Goal: Transaction & Acquisition: Purchase product/service

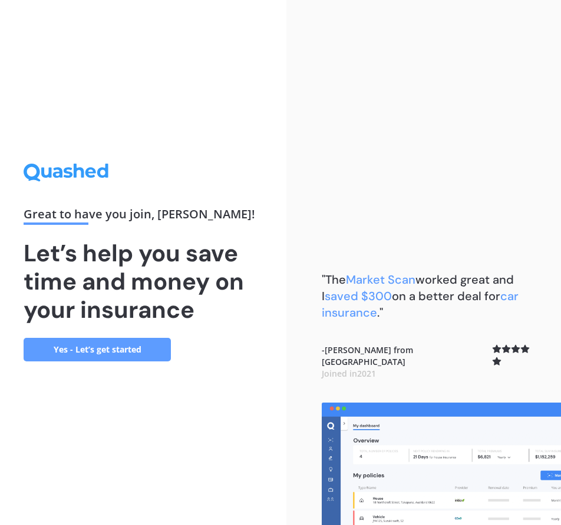
click at [141, 342] on link "Yes - Let’s get started" at bounding box center [97, 350] width 147 height 24
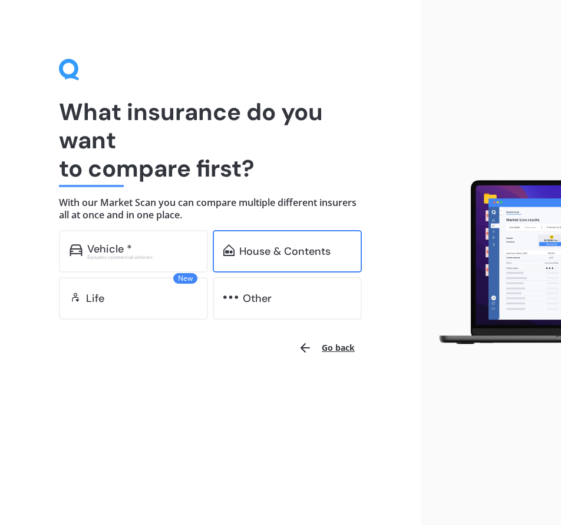
click at [246, 254] on div "House & Contents" at bounding box center [284, 252] width 91 height 12
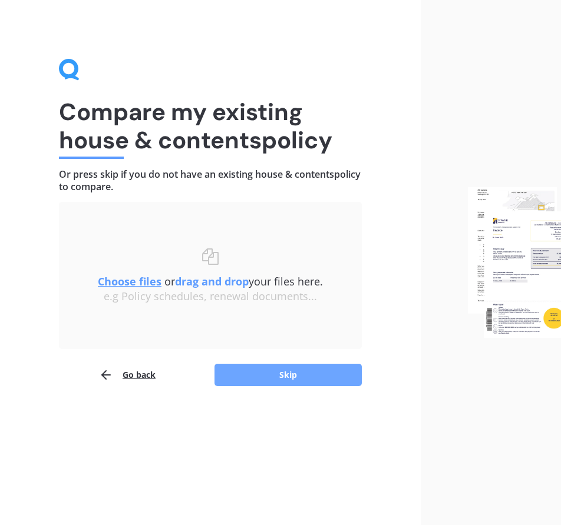
click at [253, 374] on button "Skip" at bounding box center [287, 375] width 147 height 22
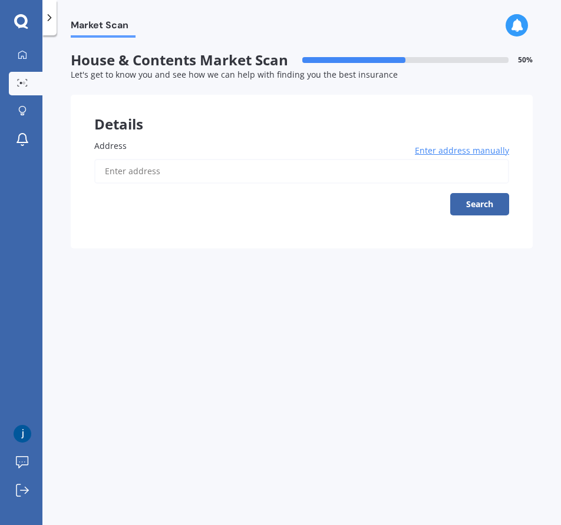
click at [149, 177] on input "Address" at bounding box center [301, 171] width 415 height 25
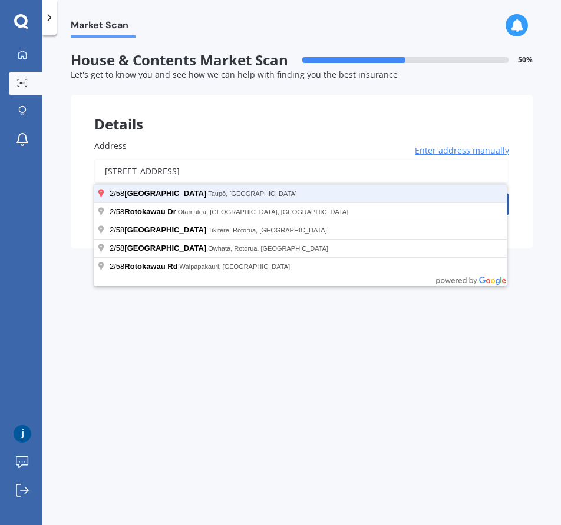
click at [450, 193] on button "Search" at bounding box center [479, 204] width 59 height 22
type input "[STREET_ADDRESS]"
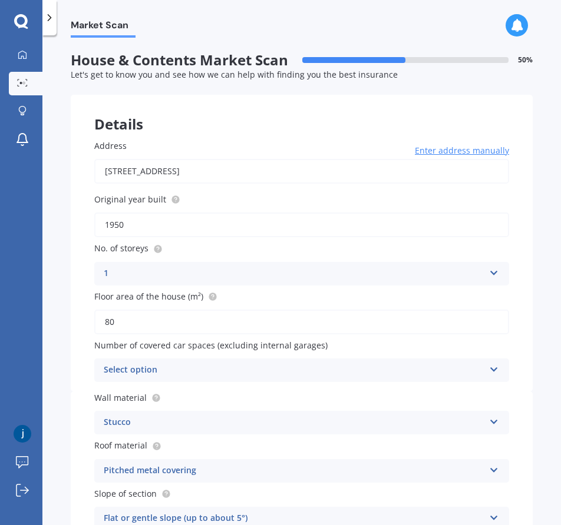
scroll to position [98, 0]
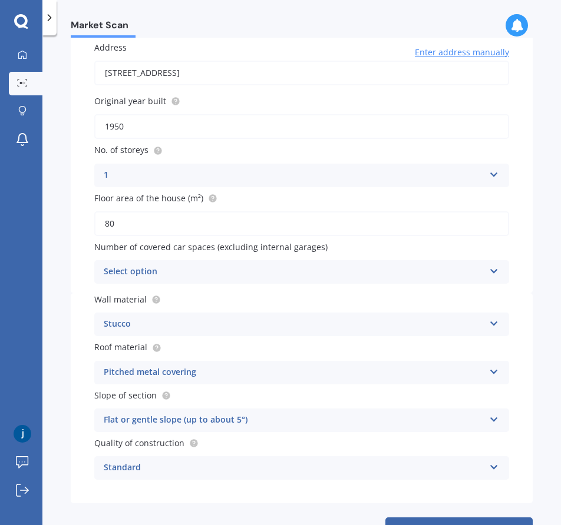
click at [186, 264] on div "Select option 0 1 2 3 4 5+" at bounding box center [301, 272] width 415 height 24
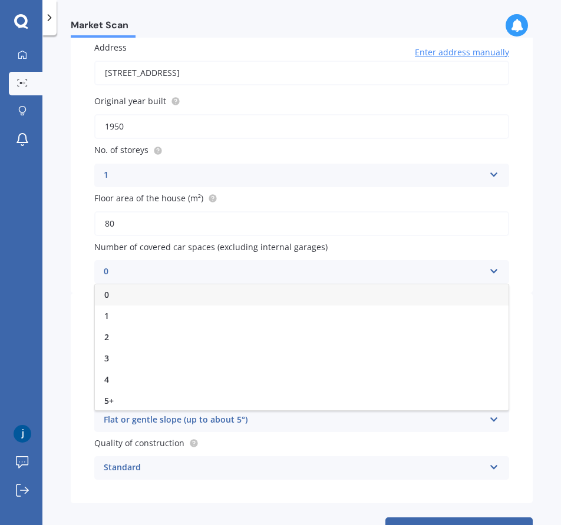
click at [72, 248] on div "Address [STREET_ADDRESS] Enter address manually Search Original year built 1950…" at bounding box center [302, 156] width 462 height 276
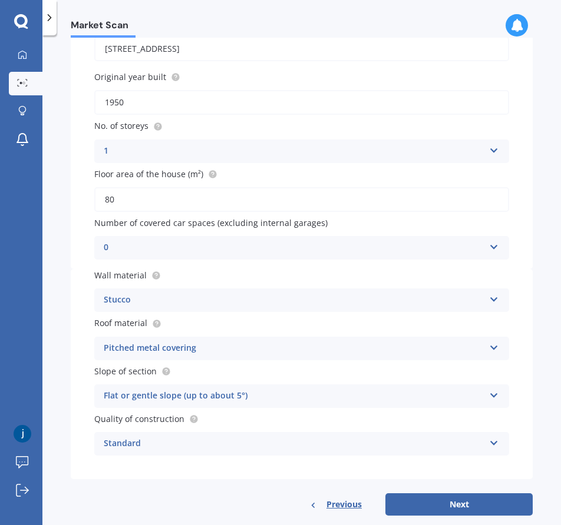
scroll to position [144, 0]
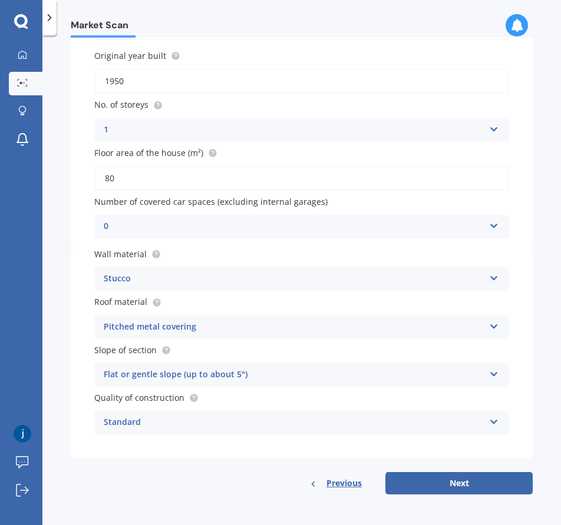
click at [438, 481] on button "Next" at bounding box center [458, 483] width 147 height 22
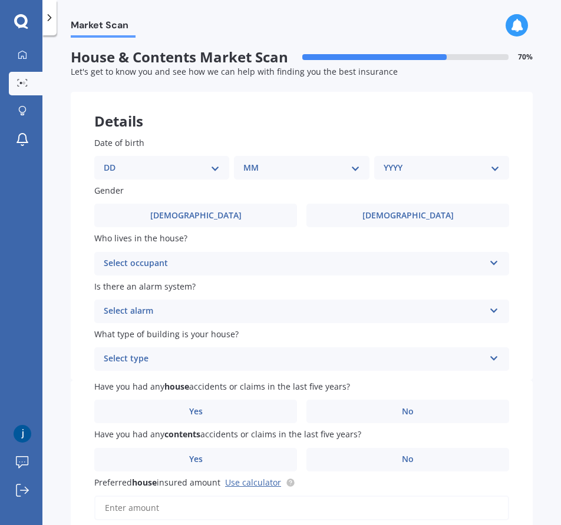
scroll to position [0, 0]
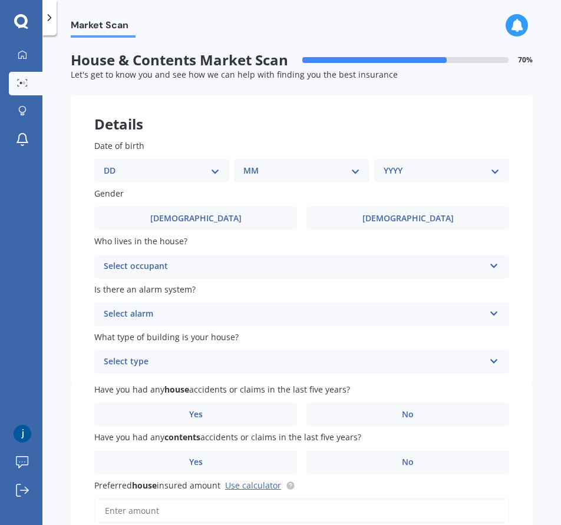
click at [117, 176] on select "DD 01 02 03 04 05 06 07 08 09 10 11 12 13 14 15 16 17 18 19 20 21 22 23 24 25 2…" at bounding box center [162, 170] width 116 height 13
select select "27"
click at [272, 172] on select "MM 01 02 03 04 05 06 07 08 09 10 11 12" at bounding box center [303, 170] width 111 height 13
select select "07"
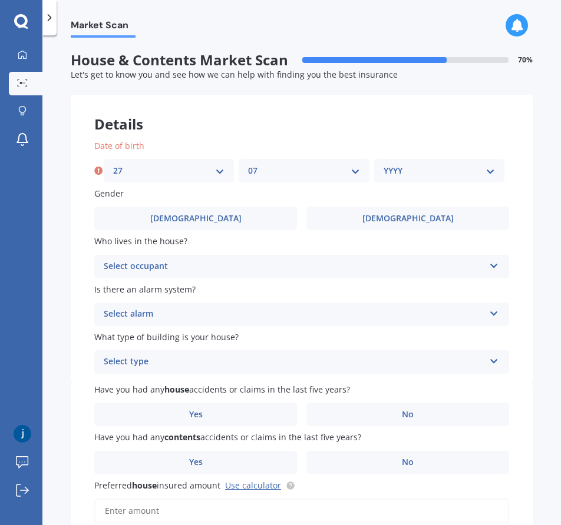
click at [383, 170] on select "YYYY 2009 2008 2007 2006 2005 2004 2003 2002 2001 2000 1999 1998 1997 1996 1995…" at bounding box center [438, 170] width 111 height 13
select select "2000"
click at [383, 164] on select "YYYY 2009 2008 2007 2006 2005 2004 2003 2002 2001 2000 1999 1998 1997 1996 1995…" at bounding box center [438, 170] width 111 height 13
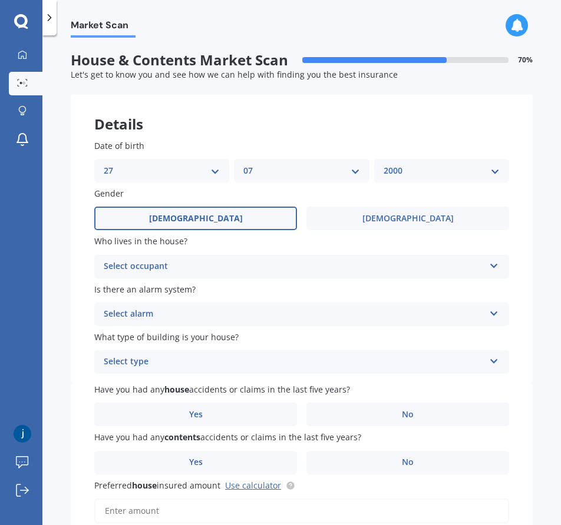
click at [199, 217] on span "[DEMOGRAPHIC_DATA]" at bounding box center [196, 219] width 94 height 10
click at [0, 0] on input "[DEMOGRAPHIC_DATA]" at bounding box center [0, 0] width 0 height 0
click at [112, 257] on div "Select occupant Owner Owner + Boarder" at bounding box center [301, 267] width 415 height 24
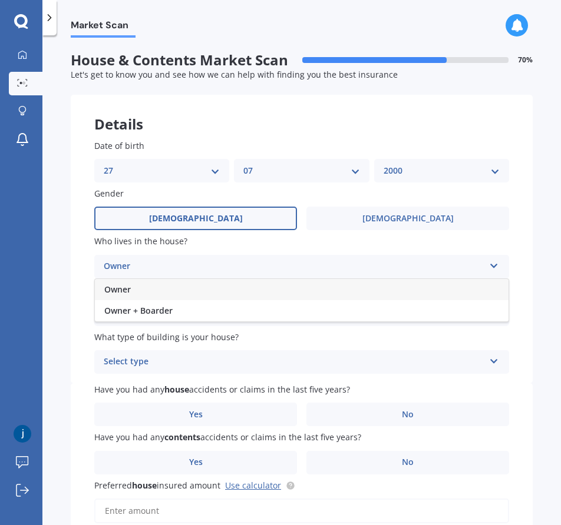
click at [117, 291] on span "Owner" at bounding box center [117, 289] width 26 height 11
click at [90, 305] on div "Date of birth DD 01 02 03 04 05 06 07 08 09 10 11 12 13 14 15 16 17 18 19 20 21…" at bounding box center [302, 249] width 462 height 267
click at [98, 311] on div "Select alarm Yes, monitored Yes, not monitored No" at bounding box center [301, 315] width 415 height 24
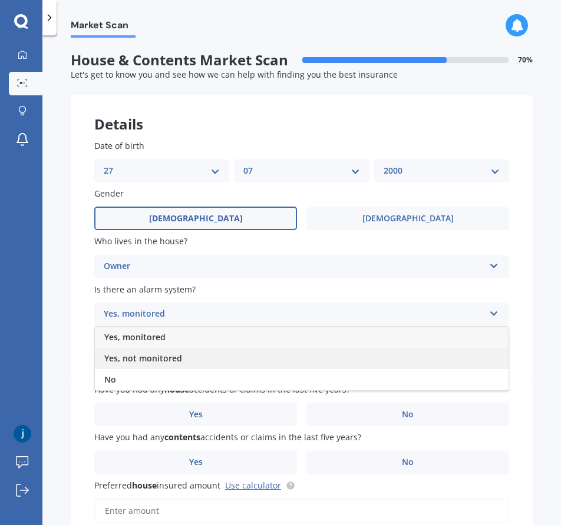
click at [192, 362] on div "Yes, not monitored" at bounding box center [301, 358] width 413 height 21
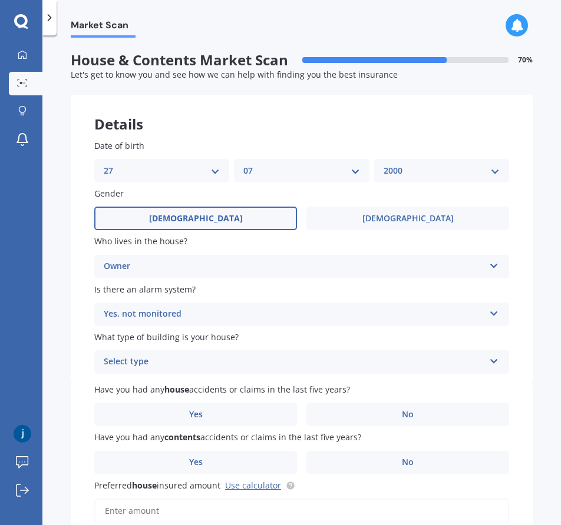
click at [190, 362] on div "Select type" at bounding box center [294, 362] width 380 height 14
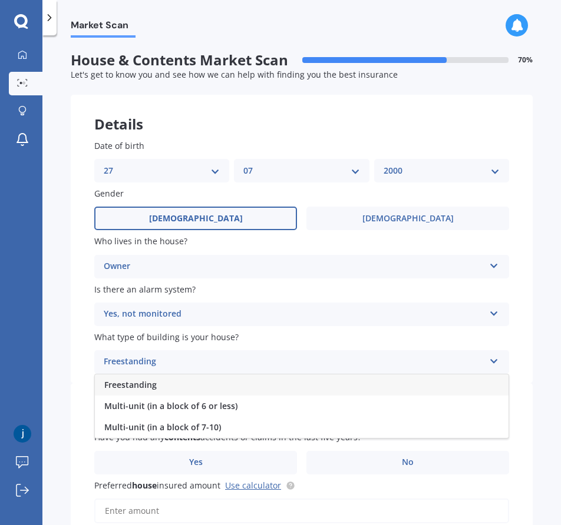
click at [185, 388] on div "Freestanding" at bounding box center [301, 385] width 413 height 21
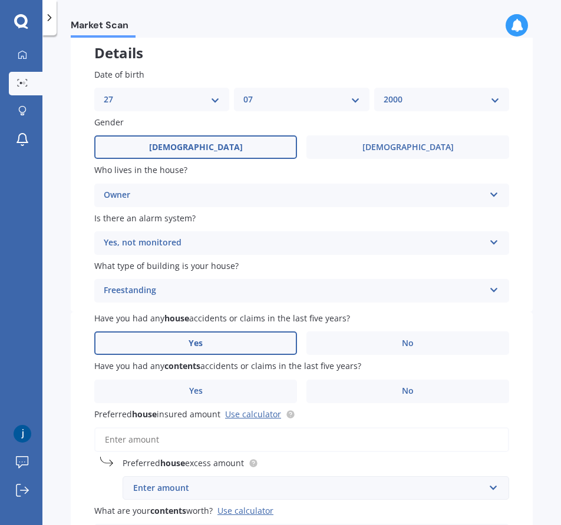
scroll to position [98, 0]
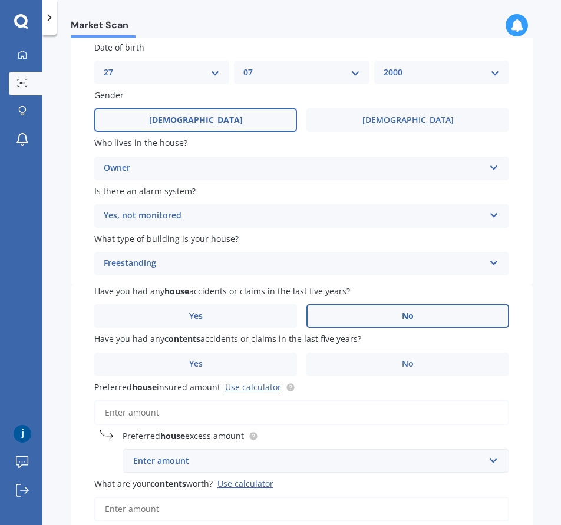
click at [343, 317] on label "No" at bounding box center [407, 316] width 203 height 24
click at [0, 0] on input "No" at bounding box center [0, 0] width 0 height 0
click at [330, 356] on label "No" at bounding box center [407, 365] width 203 height 24
click at [0, 0] on input "No" at bounding box center [0, 0] width 0 height 0
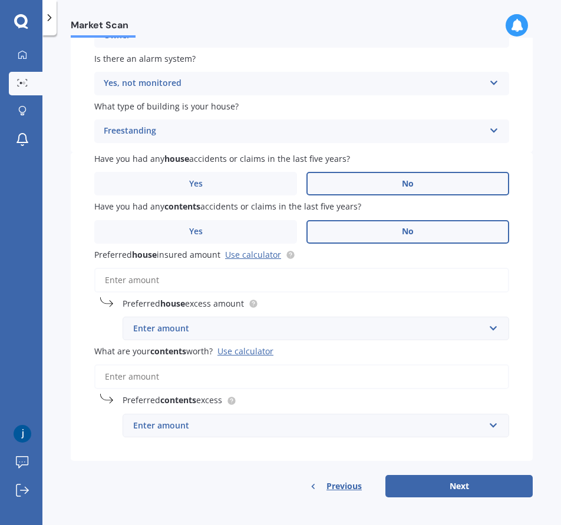
scroll to position [234, 0]
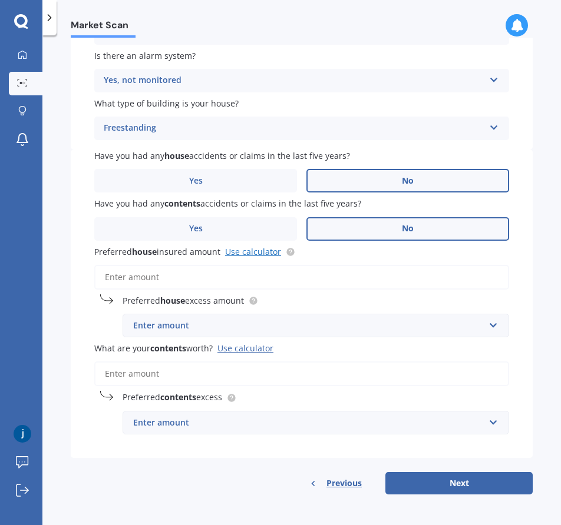
click at [251, 254] on link "Use calculator" at bounding box center [253, 251] width 56 height 11
click at [213, 280] on input "Preferred house insured amount Use calculator" at bounding box center [301, 277] width 415 height 25
click at [202, 323] on div "Enter amount" at bounding box center [308, 325] width 351 height 13
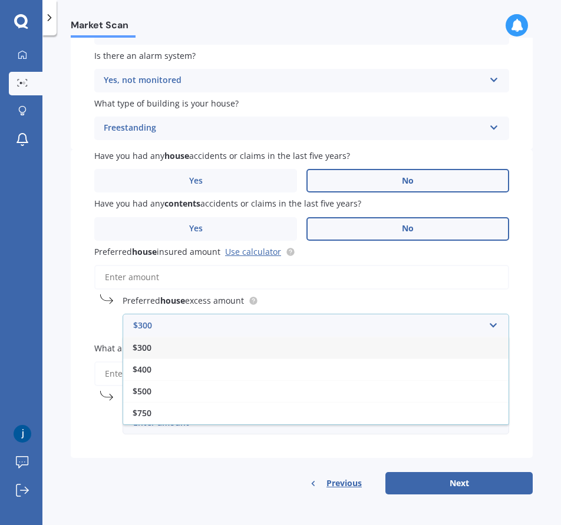
click at [167, 279] on input "Preferred house insured amount Use calculator" at bounding box center [301, 277] width 415 height 25
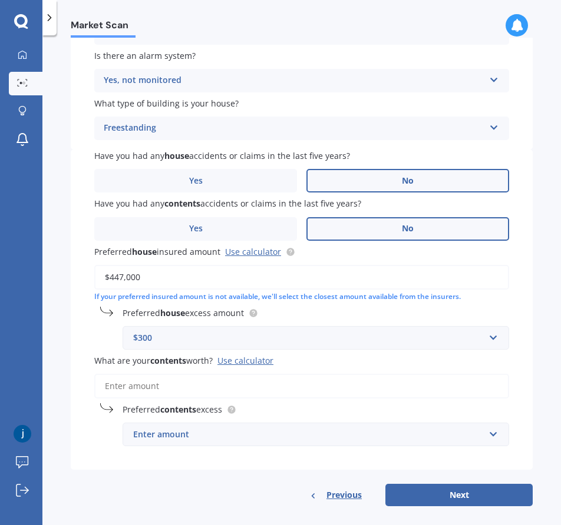
drag, startPoint x: 167, startPoint y: 279, endPoint x: 91, endPoint y: 286, distance: 75.7
click at [91, 286] on div "Have you had any house accidents or claims in the last five years? Yes No Have …" at bounding box center [302, 310] width 462 height 320
type input "$450,000"
click at [65, 311] on div "Market Scan House & Contents Market Scan 70 % Let's get to know you and see how…" at bounding box center [301, 283] width 518 height 490
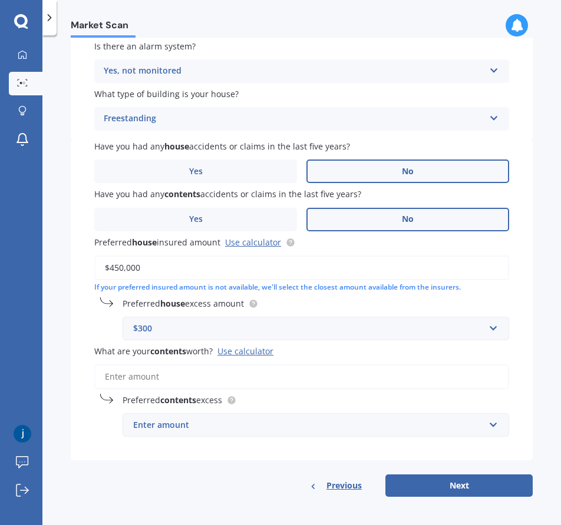
scroll to position [246, 0]
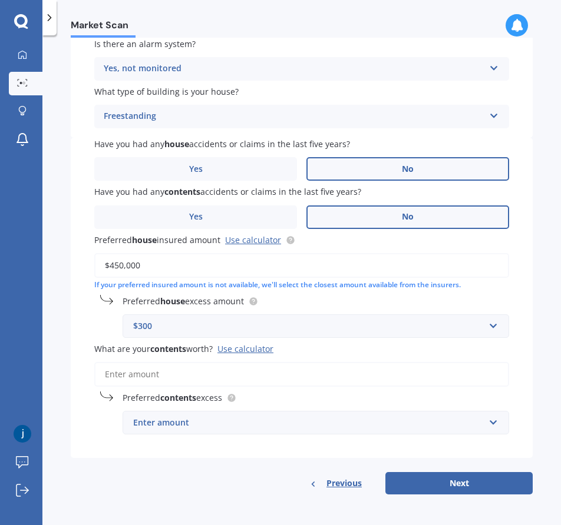
click at [172, 374] on input "What are your contents worth? Use calculator" at bounding box center [301, 374] width 415 height 25
click at [210, 426] on div "Enter amount" at bounding box center [308, 422] width 351 height 13
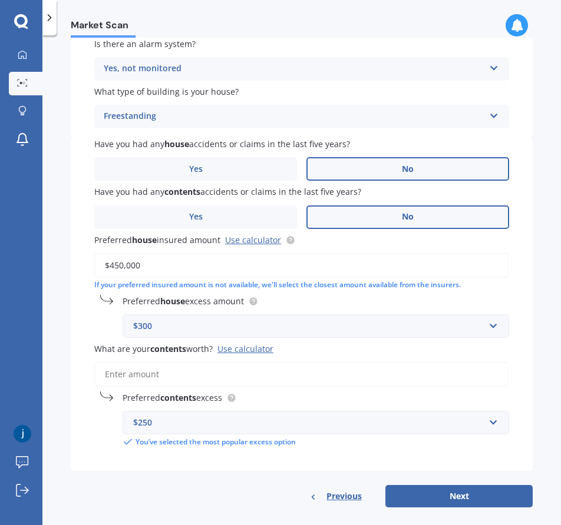
click at [100, 411] on div "Preferred contents excess $250 $250 $300 $400 $500 $750 $1,000 $2,000 You’ve se…" at bounding box center [301, 420] width 415 height 56
click at [241, 350] on div "Use calculator" at bounding box center [245, 348] width 56 height 11
click at [241, 362] on input "What are your contents worth? Use calculator" at bounding box center [301, 374] width 415 height 25
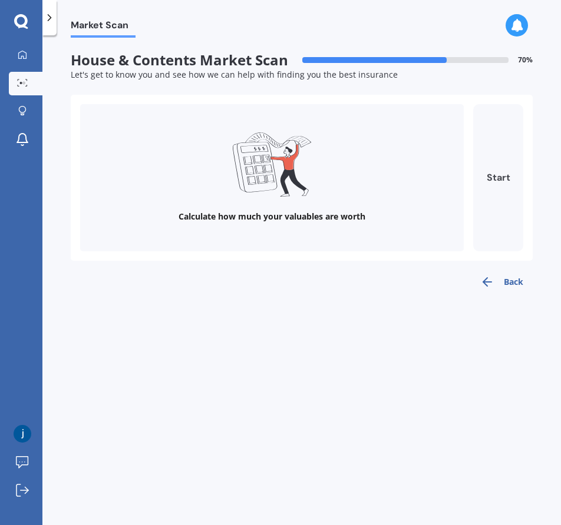
click at [507, 183] on button "Start" at bounding box center [498, 177] width 50 height 147
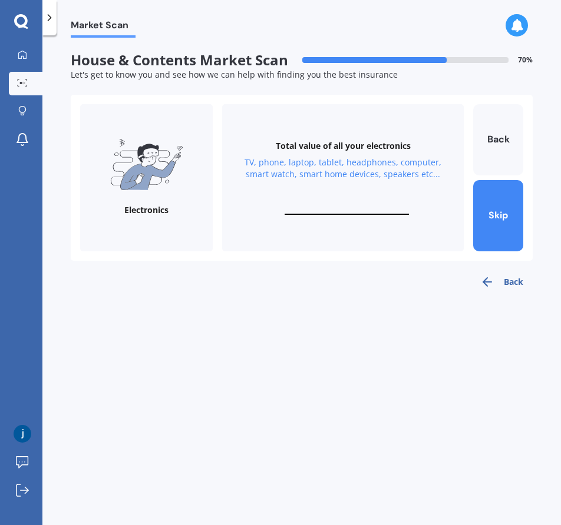
click at [330, 202] on div "Total value of all your electronics TV, phone, laptop, tablet, headphones, comp…" at bounding box center [342, 177] width 241 height 147
click at [326, 210] on input "text" at bounding box center [346, 209] width 124 height 11
type input "$5,000"
click at [482, 217] on button "Next" at bounding box center [498, 215] width 50 height 71
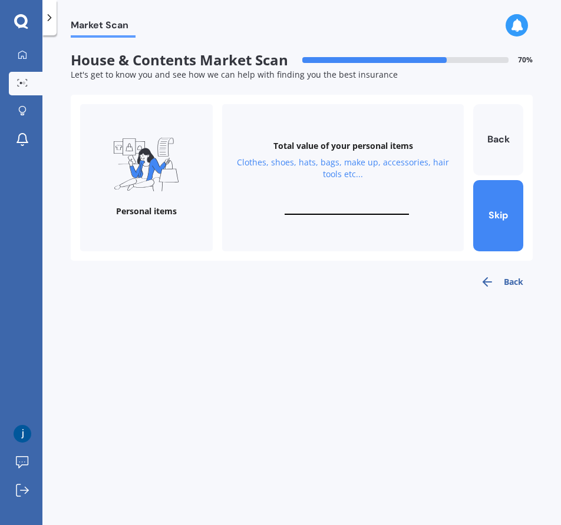
click at [339, 210] on input "text" at bounding box center [346, 209] width 124 height 11
type input "$2,000"
click at [503, 221] on button "Next" at bounding box center [498, 215] width 50 height 71
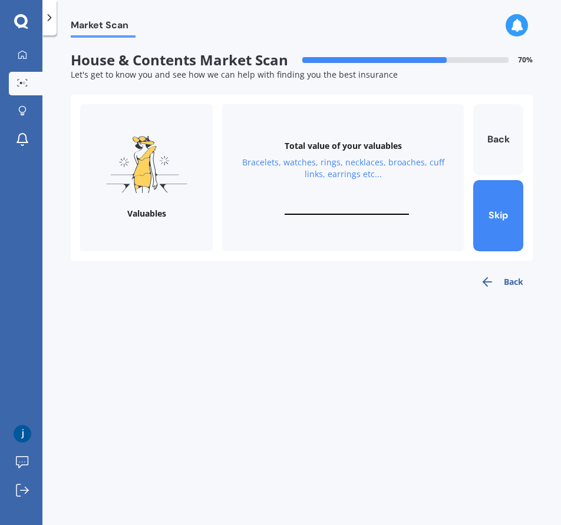
click at [328, 206] on input "text" at bounding box center [346, 209] width 124 height 11
type input "$1,000"
click at [498, 201] on button "Next" at bounding box center [498, 215] width 50 height 71
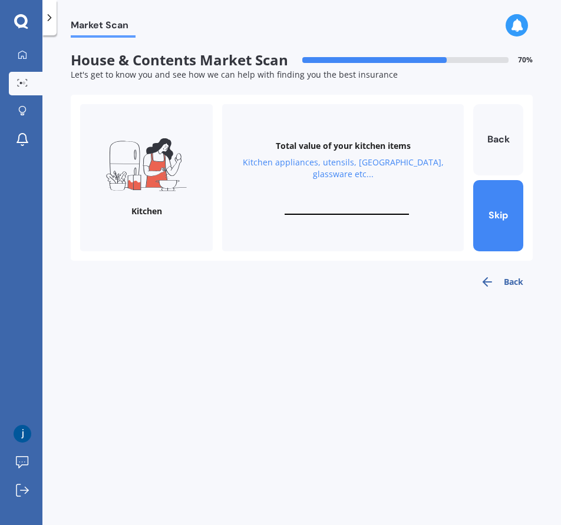
click at [323, 204] on input "text" at bounding box center [346, 209] width 124 height 11
type input "$3,000"
click at [483, 229] on button "Next" at bounding box center [498, 215] width 50 height 71
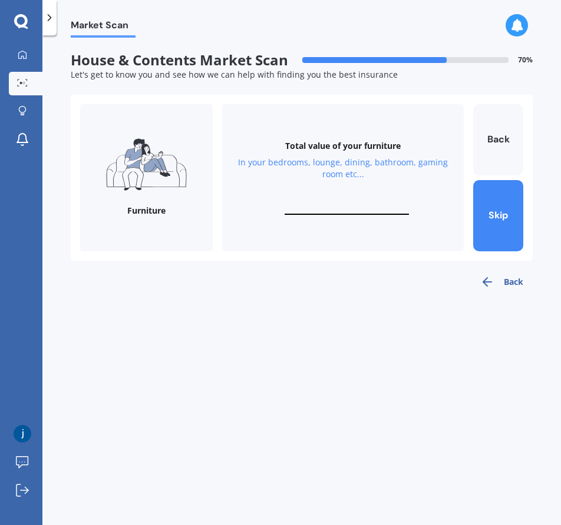
click at [371, 199] on div "Total value of your furniture In your bedrooms, lounge, dining, bathroom, gamin…" at bounding box center [342, 177] width 241 height 147
click at [362, 208] on input "text" at bounding box center [346, 209] width 124 height 11
type input "$3,000"
click at [513, 220] on button "Next" at bounding box center [498, 215] width 50 height 71
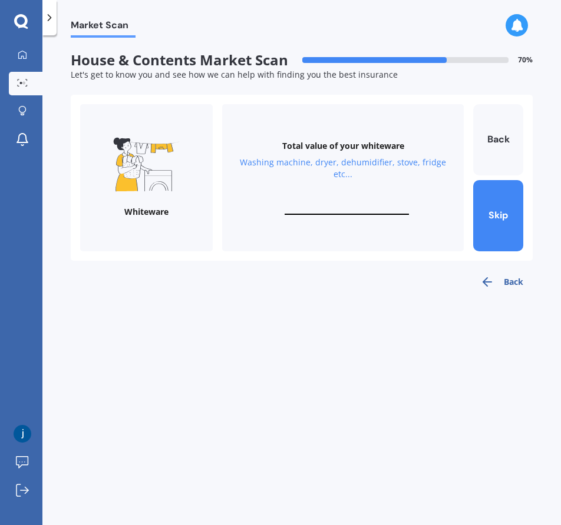
click at [324, 198] on div "Total value of your whiteware Washing machine, dryer, dehumidifier, stove, frid…" at bounding box center [342, 177] width 241 height 147
click at [332, 210] on input "text" at bounding box center [346, 209] width 124 height 11
type input "$2,000"
click at [486, 224] on button "Next" at bounding box center [498, 215] width 50 height 71
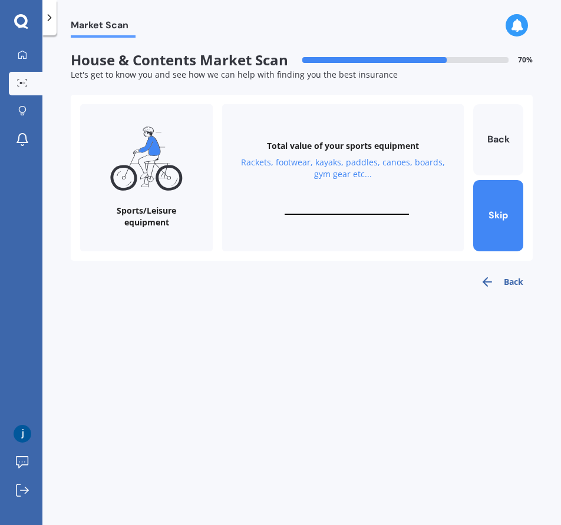
click at [359, 205] on input "text" at bounding box center [346, 209] width 124 height 11
type input "$1,000"
click at [406, 214] on div "Total value of your sports equipment Rackets, footwear, kayaks, paddles, canoes…" at bounding box center [342, 177] width 241 height 147
click at [481, 207] on button "Next" at bounding box center [498, 215] width 50 height 71
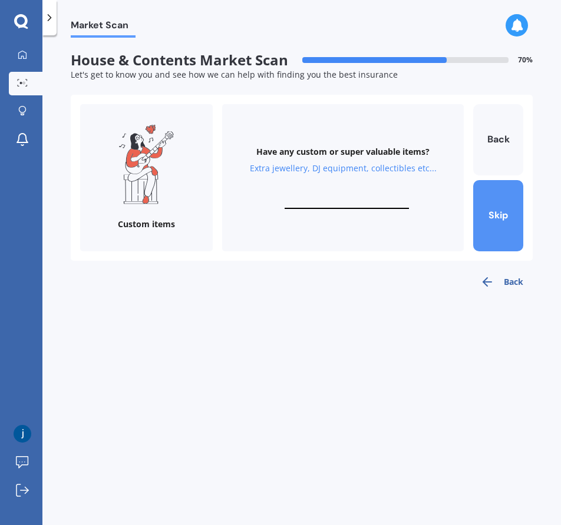
click at [512, 226] on button "Skip" at bounding box center [498, 215] width 50 height 71
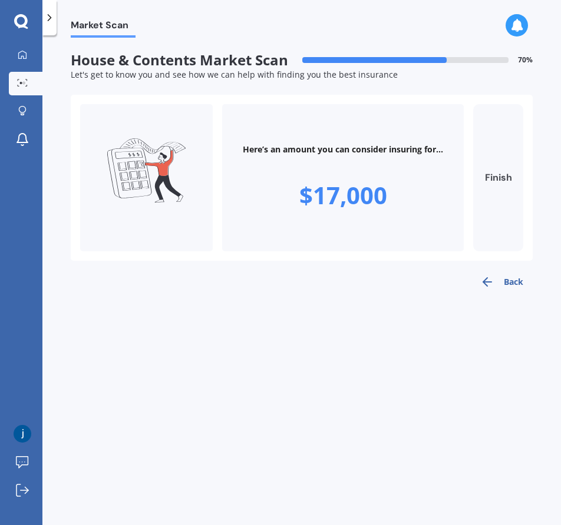
click at [484, 180] on button "Finish" at bounding box center [498, 177] width 50 height 147
type input "$17,000"
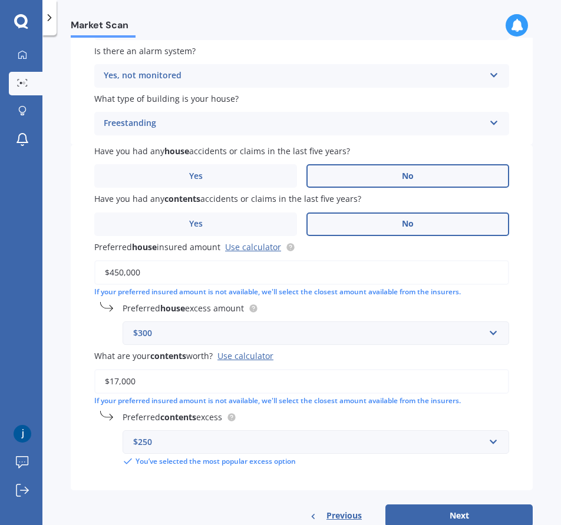
scroll to position [271, 0]
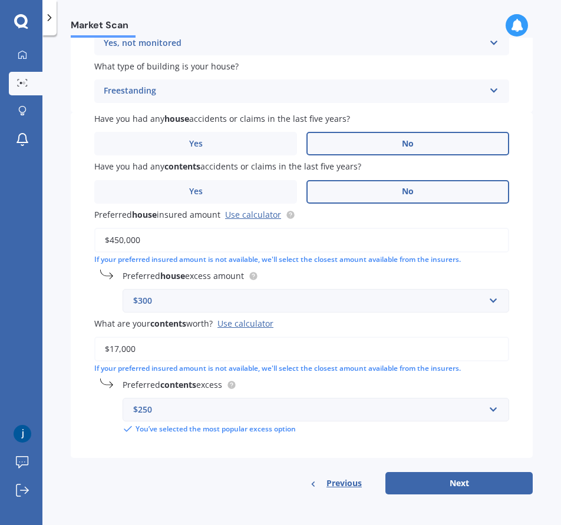
click at [189, 300] on div "$300" at bounding box center [308, 300] width 351 height 13
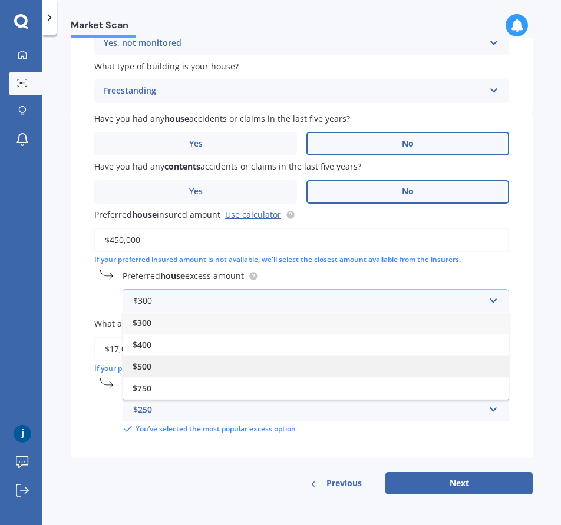
click at [170, 369] on div "$500" at bounding box center [315, 367] width 385 height 22
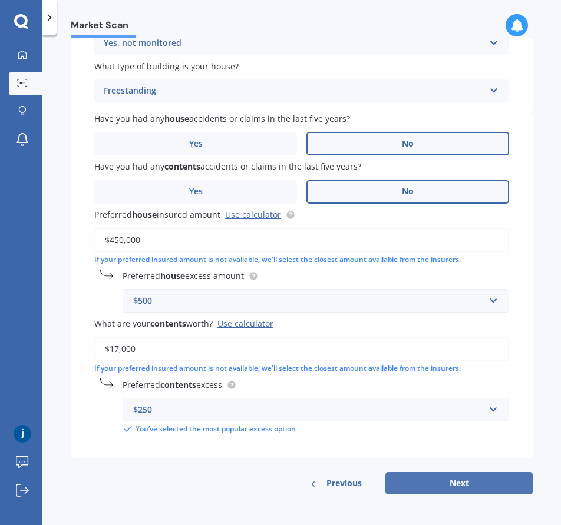
click at [436, 484] on button "Next" at bounding box center [458, 483] width 147 height 22
select select "27"
select select "07"
select select "2000"
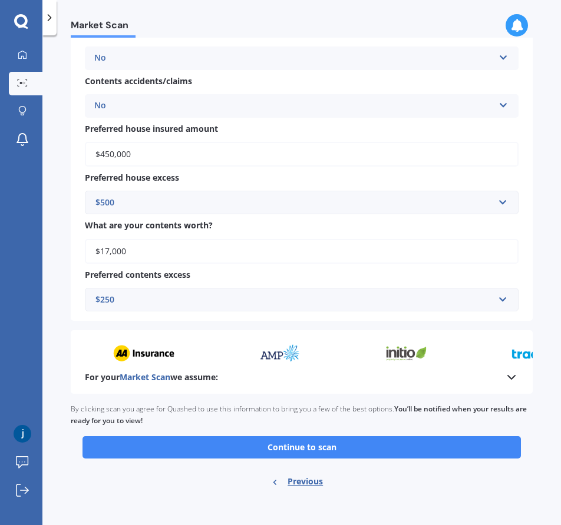
scroll to position [761, 0]
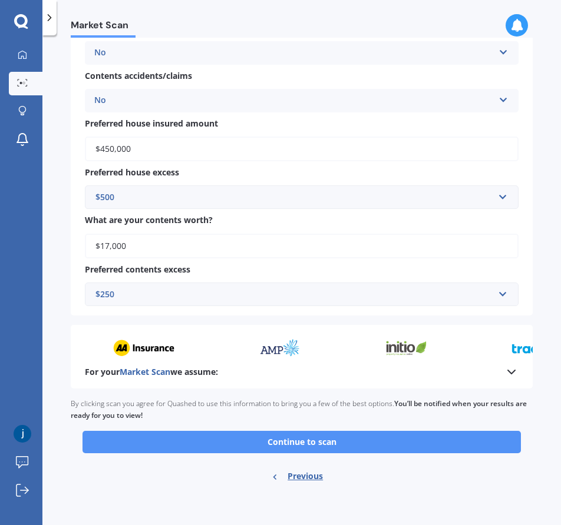
click at [277, 449] on button "Continue to scan" at bounding box center [301, 442] width 438 height 22
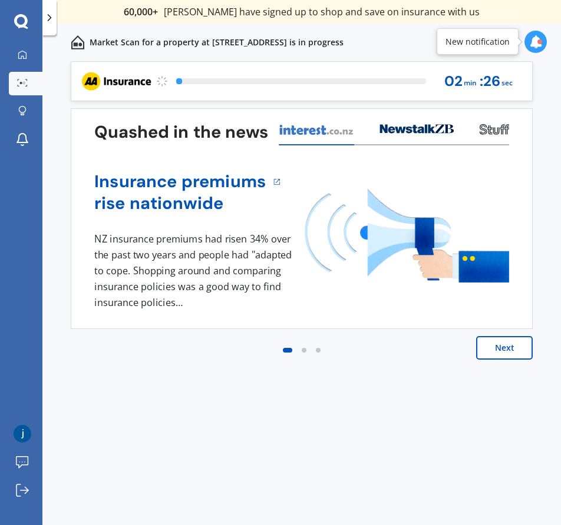
click at [511, 352] on button "Next" at bounding box center [504, 348] width 57 height 24
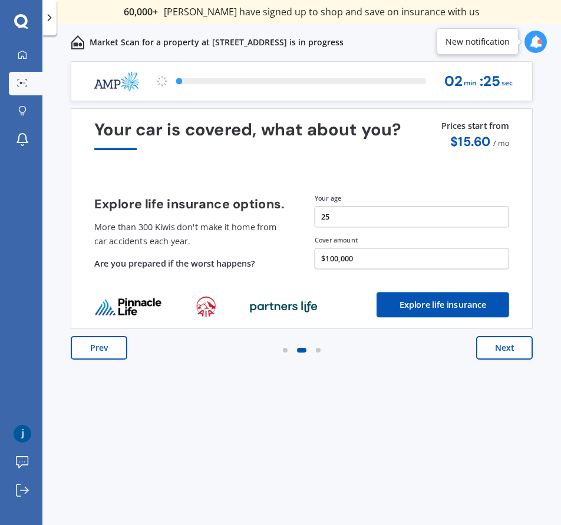
click at [511, 352] on button "Next" at bounding box center [504, 348] width 57 height 24
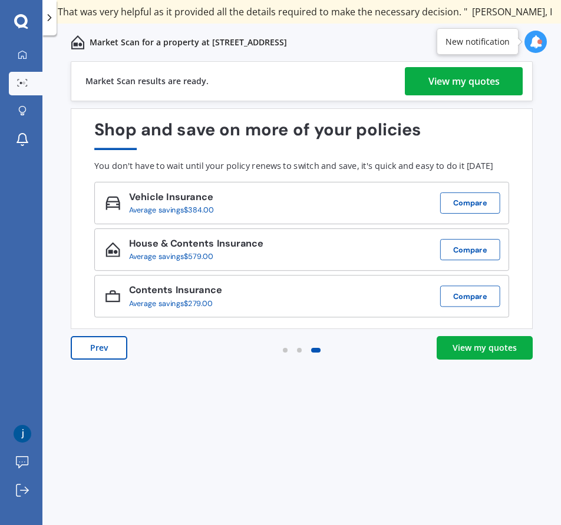
click at [483, 350] on div "View my quotes" at bounding box center [484, 348] width 64 height 12
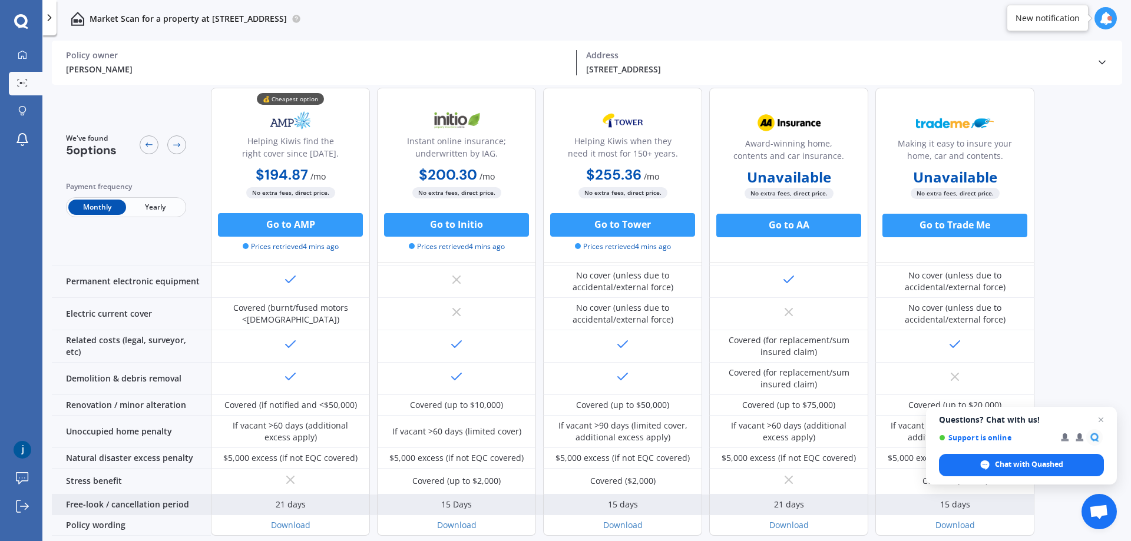
scroll to position [447, 0]
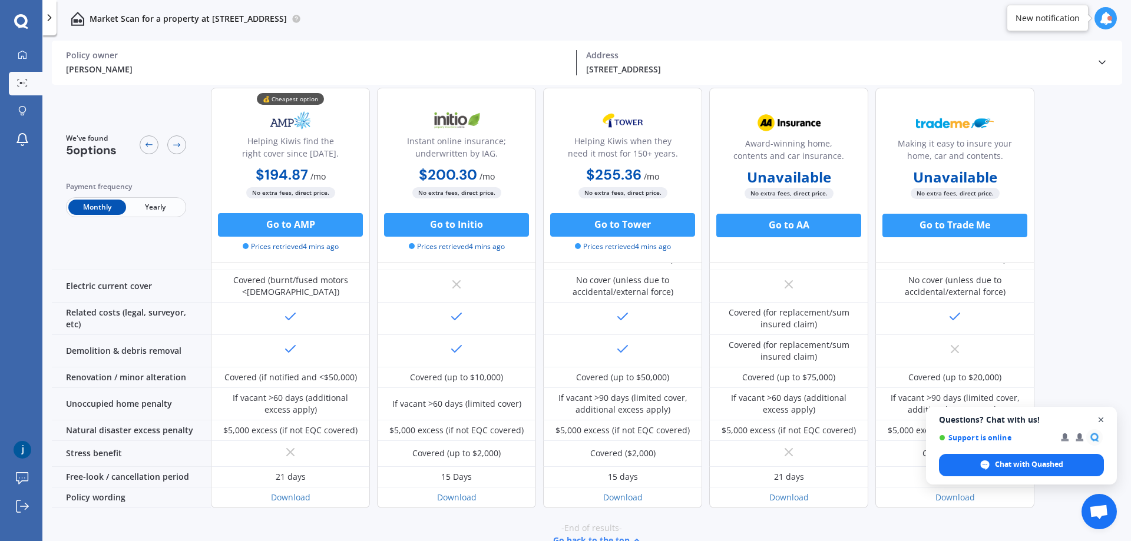
click at [560, 421] on span "Open chat" at bounding box center [1101, 420] width 15 height 15
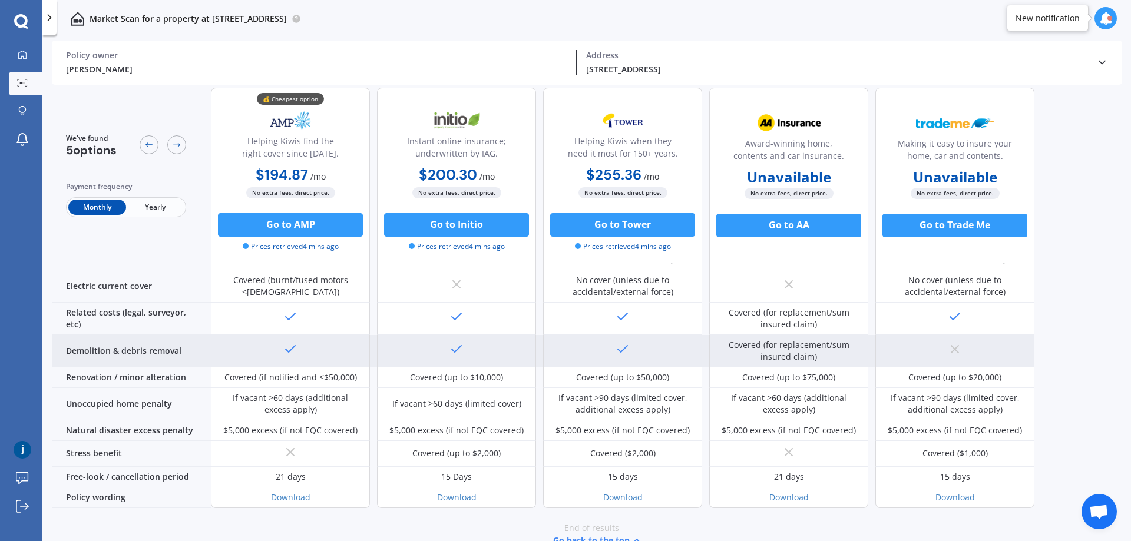
scroll to position [0, 0]
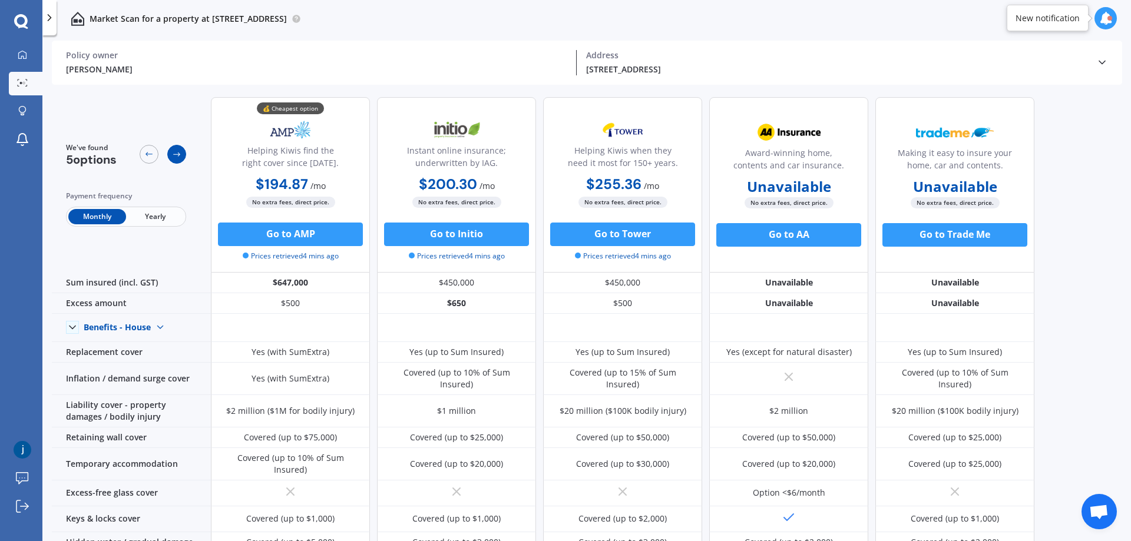
click at [180, 161] on div at bounding box center [176, 154] width 19 height 19
click at [152, 154] on icon at bounding box center [148, 154] width 9 height 9
click at [154, 210] on span "Yearly" at bounding box center [155, 216] width 58 height 15
click at [104, 216] on span "Monthly" at bounding box center [97, 216] width 58 height 15
